Goal: Complete application form

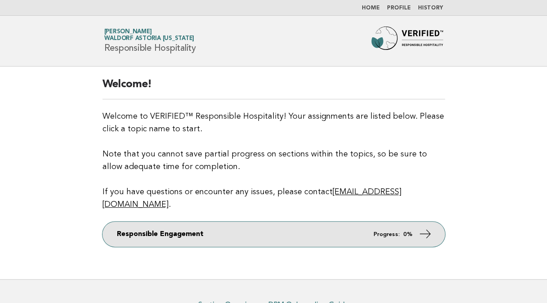
click at [269, 221] on link "Responsible Engagement Progress: 0%" at bounding box center [273, 233] width 342 height 25
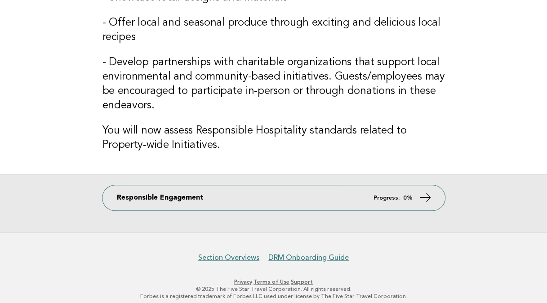
scroll to position [274, 0]
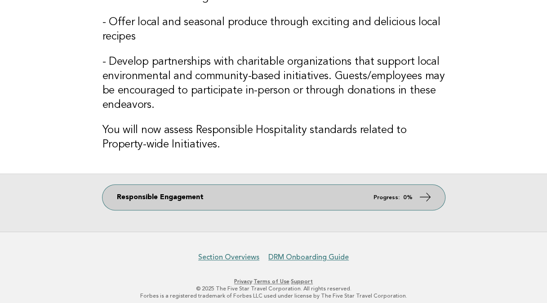
click at [231, 194] on link "Responsible Engagement Progress: 0%" at bounding box center [273, 197] width 342 height 25
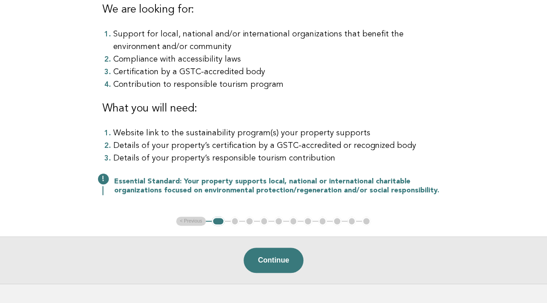
scroll to position [150, 0]
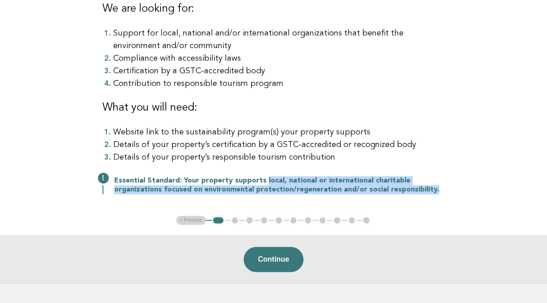
drag, startPoint x: 262, startPoint y: 180, endPoint x: 451, endPoint y: 196, distance: 189.3
click at [451, 196] on div "Responsible Engagement Need Help? This section addresses your hotel’s support o…" at bounding box center [274, 66] width 364 height 299
copy p "local, national or international charitable organizations focused on environmen…"
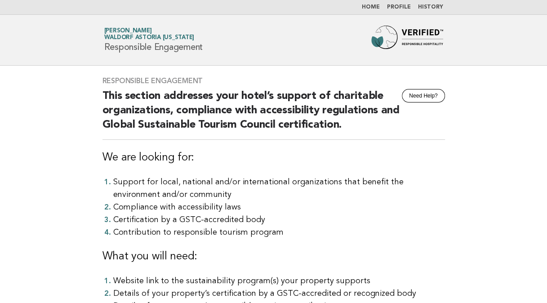
scroll to position [0, 0]
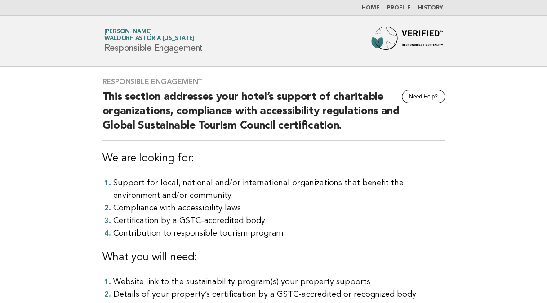
click at [276, 233] on li "Contribution to responsible tourism program" at bounding box center [279, 233] width 332 height 13
